Goal: Information Seeking & Learning: Learn about a topic

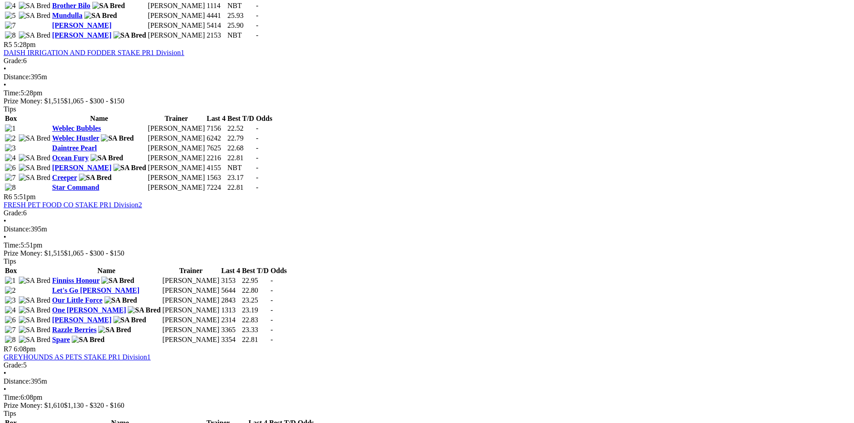
scroll to position [1075, 0]
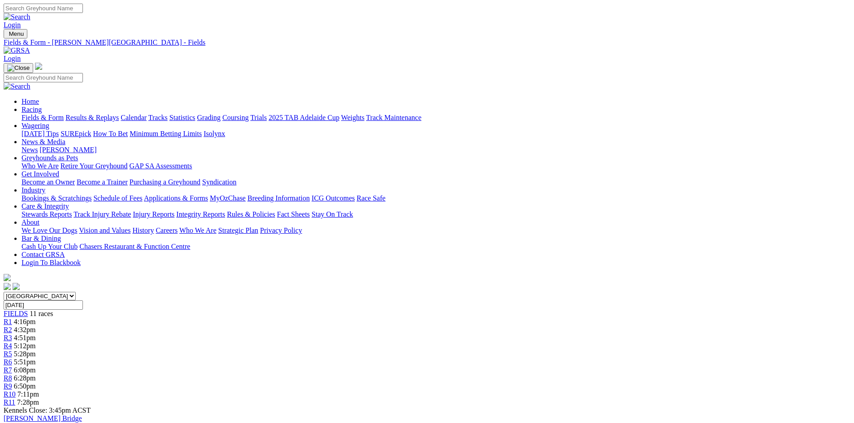
click at [131, 211] on link "Track Injury Rebate" at bounding box center [101, 215] width 57 height 8
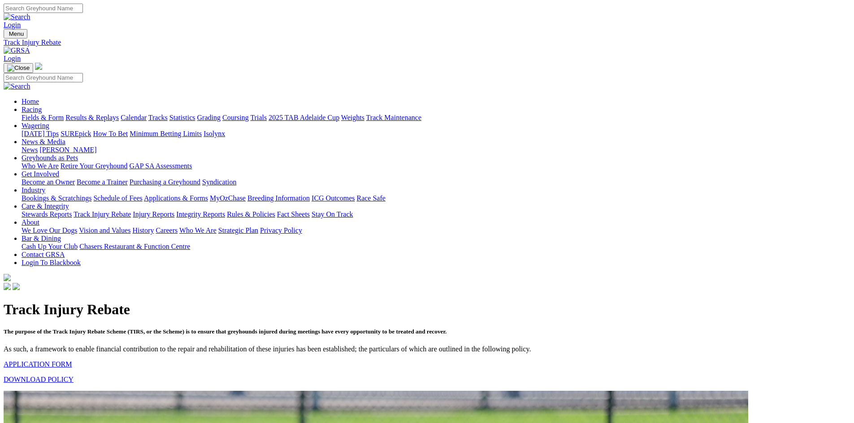
click at [72, 211] on link "Stewards Reports" at bounding box center [47, 215] width 50 height 8
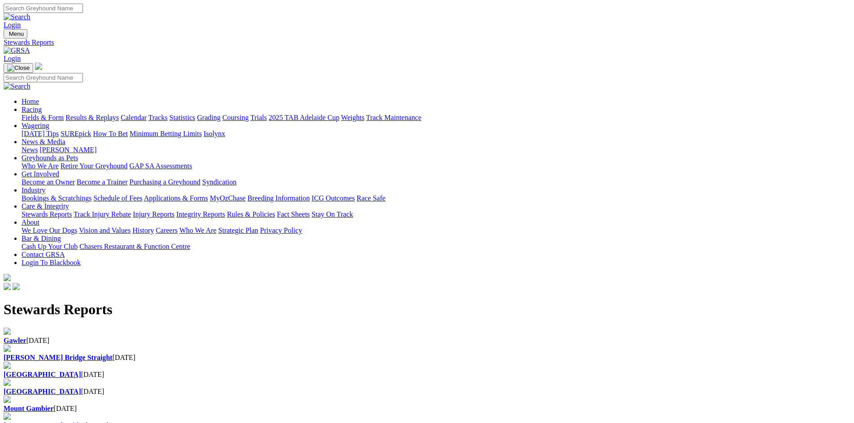
click at [200, 328] on div "Gawler 13 Aug 2025" at bounding box center [427, 336] width 846 height 17
click at [30, 47] on img at bounding box center [17, 51] width 26 height 8
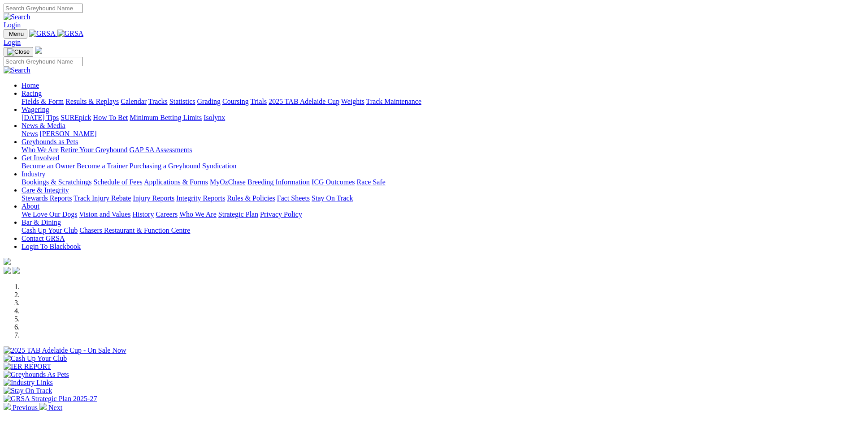
scroll to position [224, 0]
